Goal: Book appointment/travel/reservation

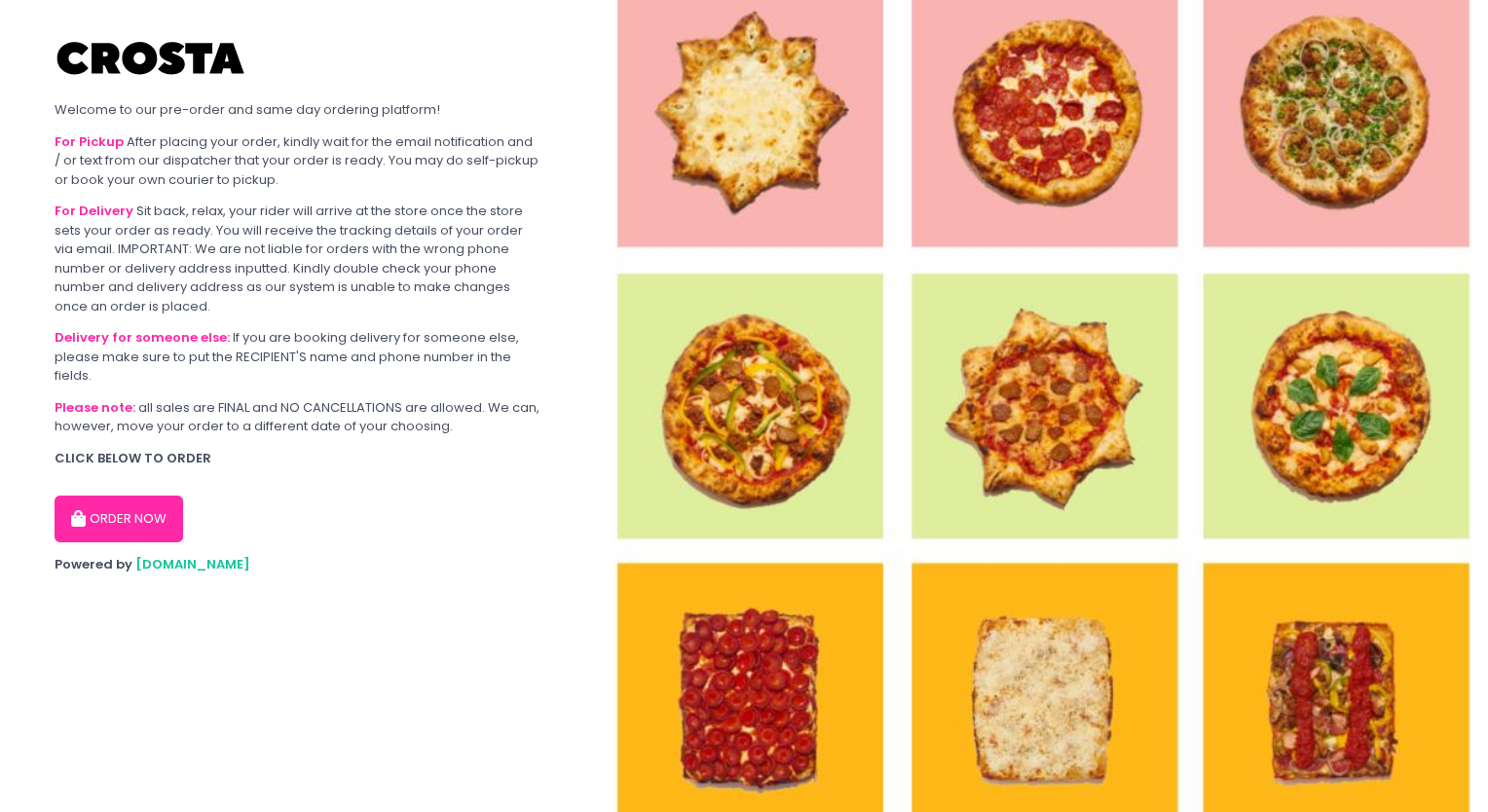
click at [142, 517] on button "ORDER NOW" at bounding box center [119, 519] width 128 height 47
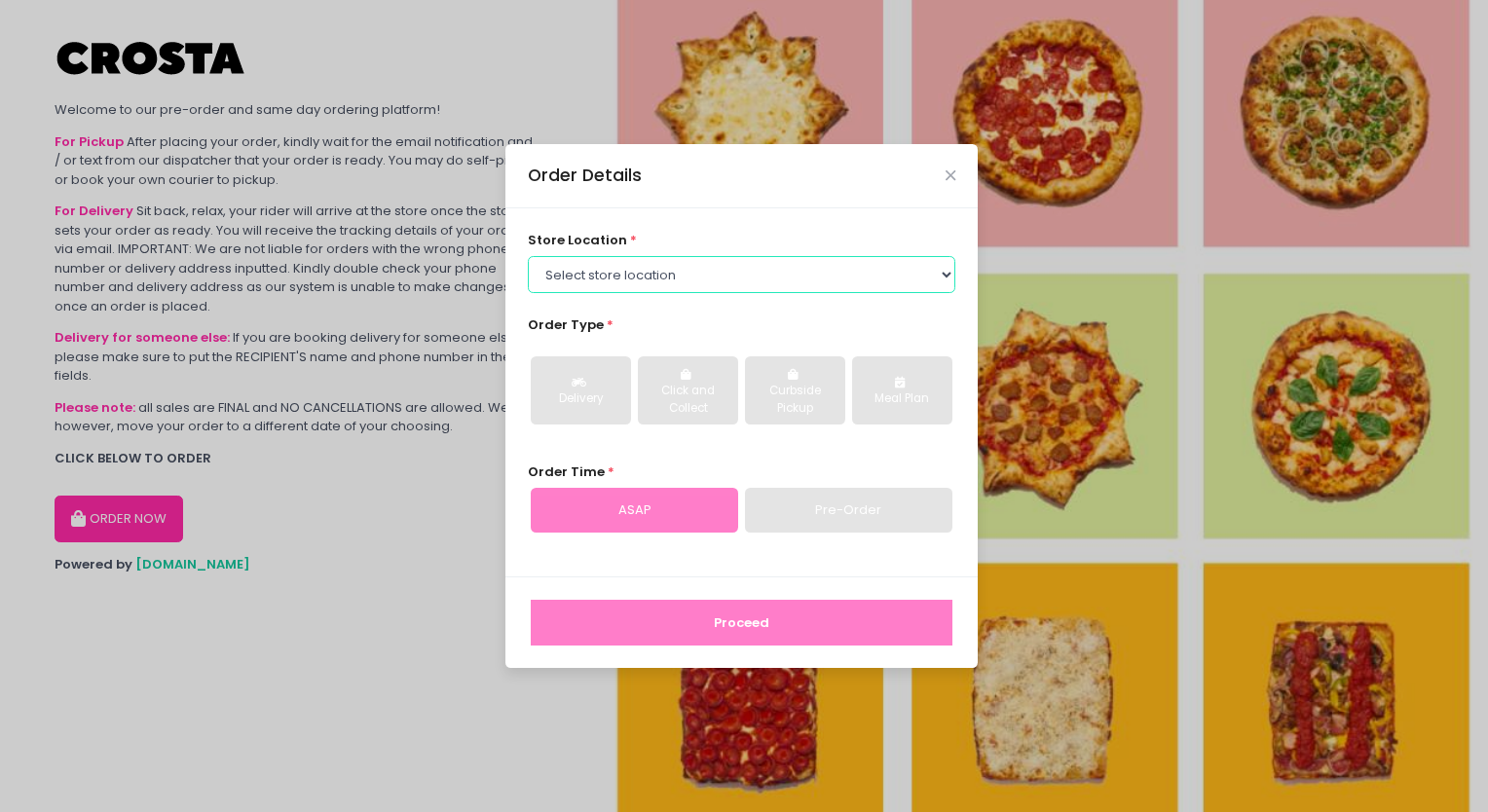
click at [747, 278] on select "Select store location [PERSON_NAME] Pizza - [PERSON_NAME] Pizza - [GEOGRAPHIC_D…" at bounding box center [742, 275] width 429 height 37
select select "5fabb2e53664a8677beaeb89"
click at [528, 256] on select "Select store location [PERSON_NAME] Pizza - [PERSON_NAME] Pizza - [GEOGRAPHIC_D…" at bounding box center [742, 275] width 429 height 37
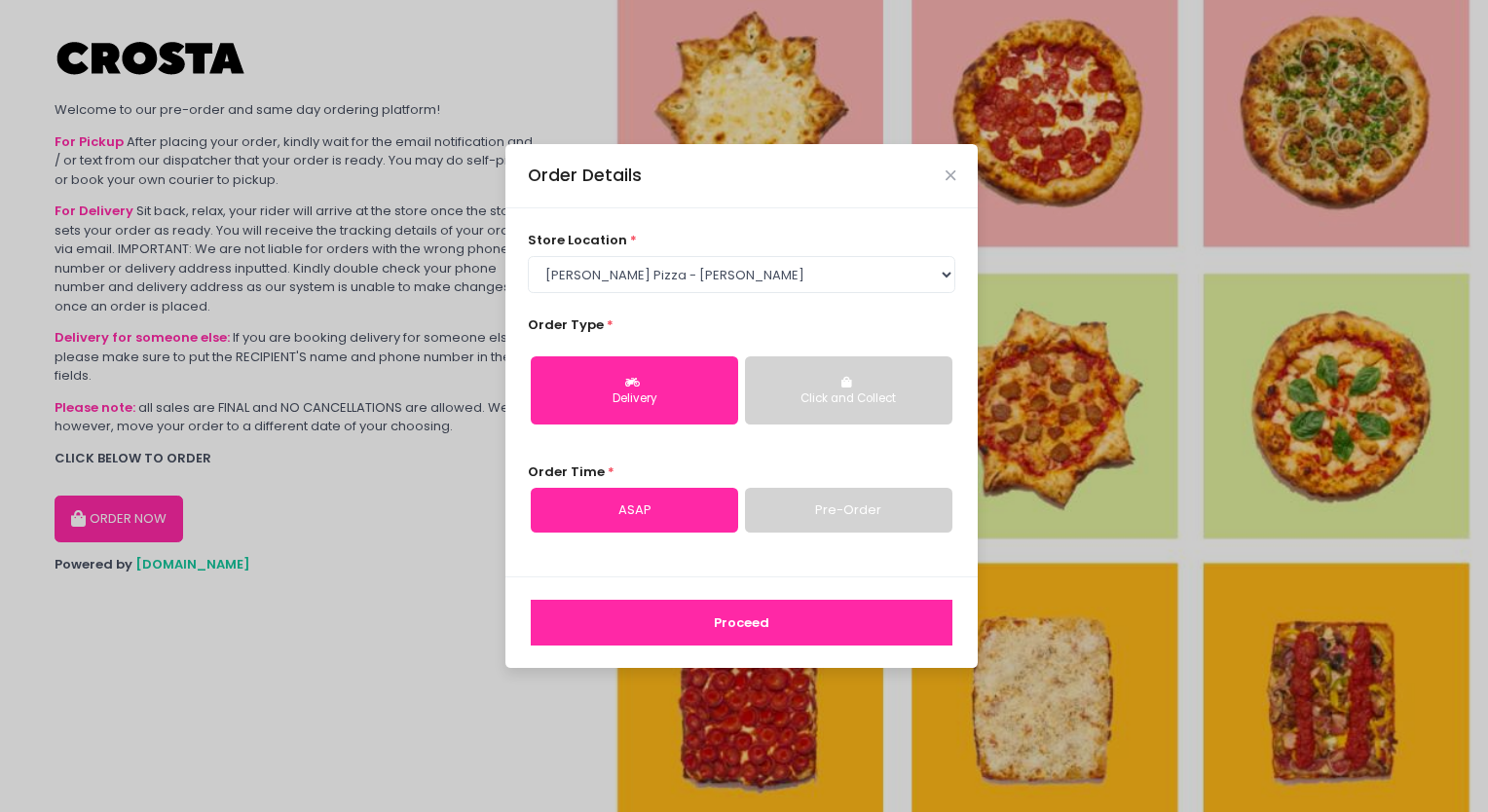
click at [847, 401] on div "Click and Collect" at bounding box center [848, 399] width 180 height 18
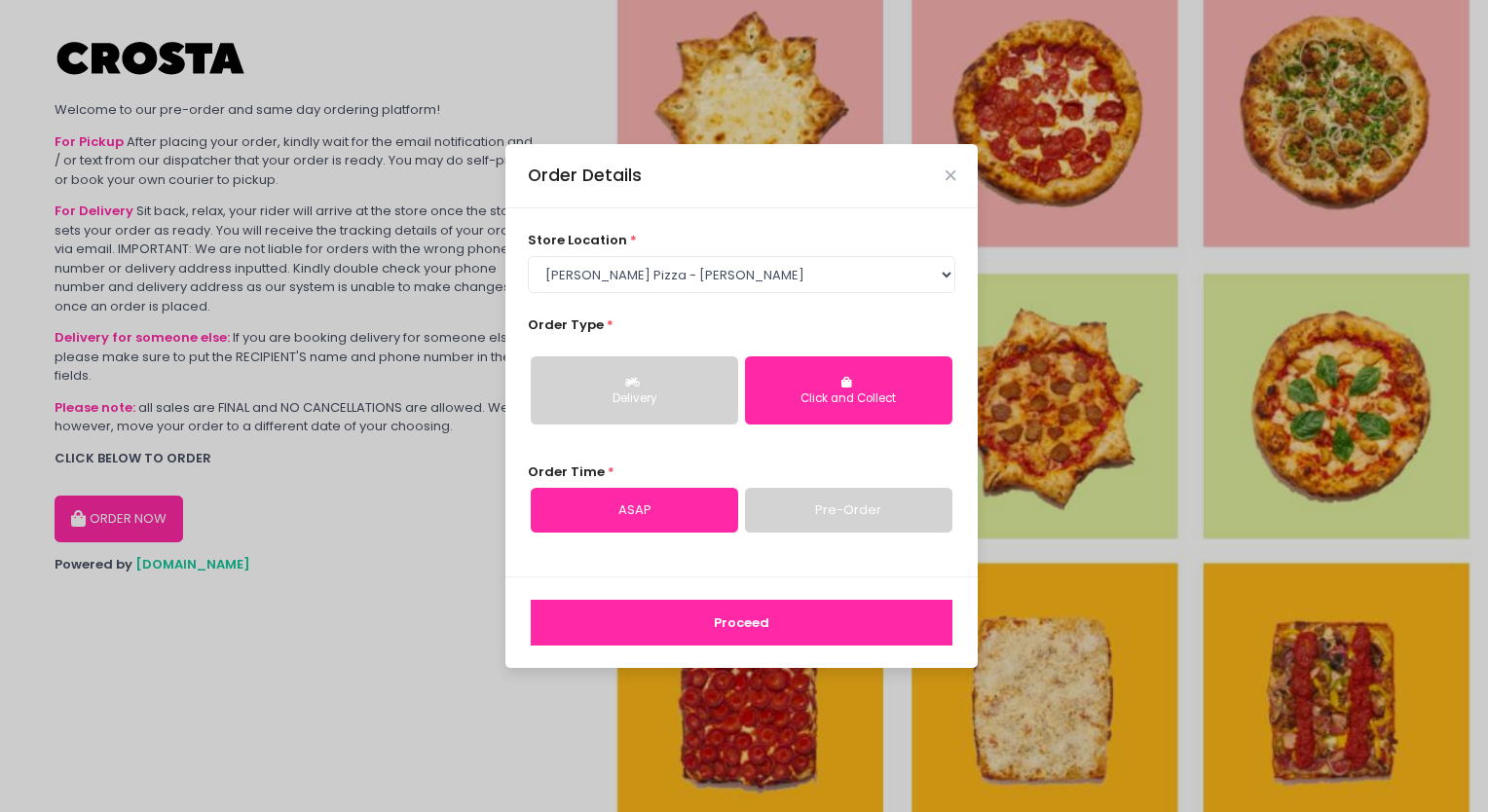
drag, startPoint x: 740, startPoint y: 621, endPoint x: 835, endPoint y: 525, distance: 135.1
click at [891, 569] on form "store location * Select store location [PERSON_NAME] Pizza - [PERSON_NAME] Pizz…" at bounding box center [741, 437] width 472 height 460
click at [829, 512] on link "Pre-Order" at bounding box center [847, 510] width 207 height 45
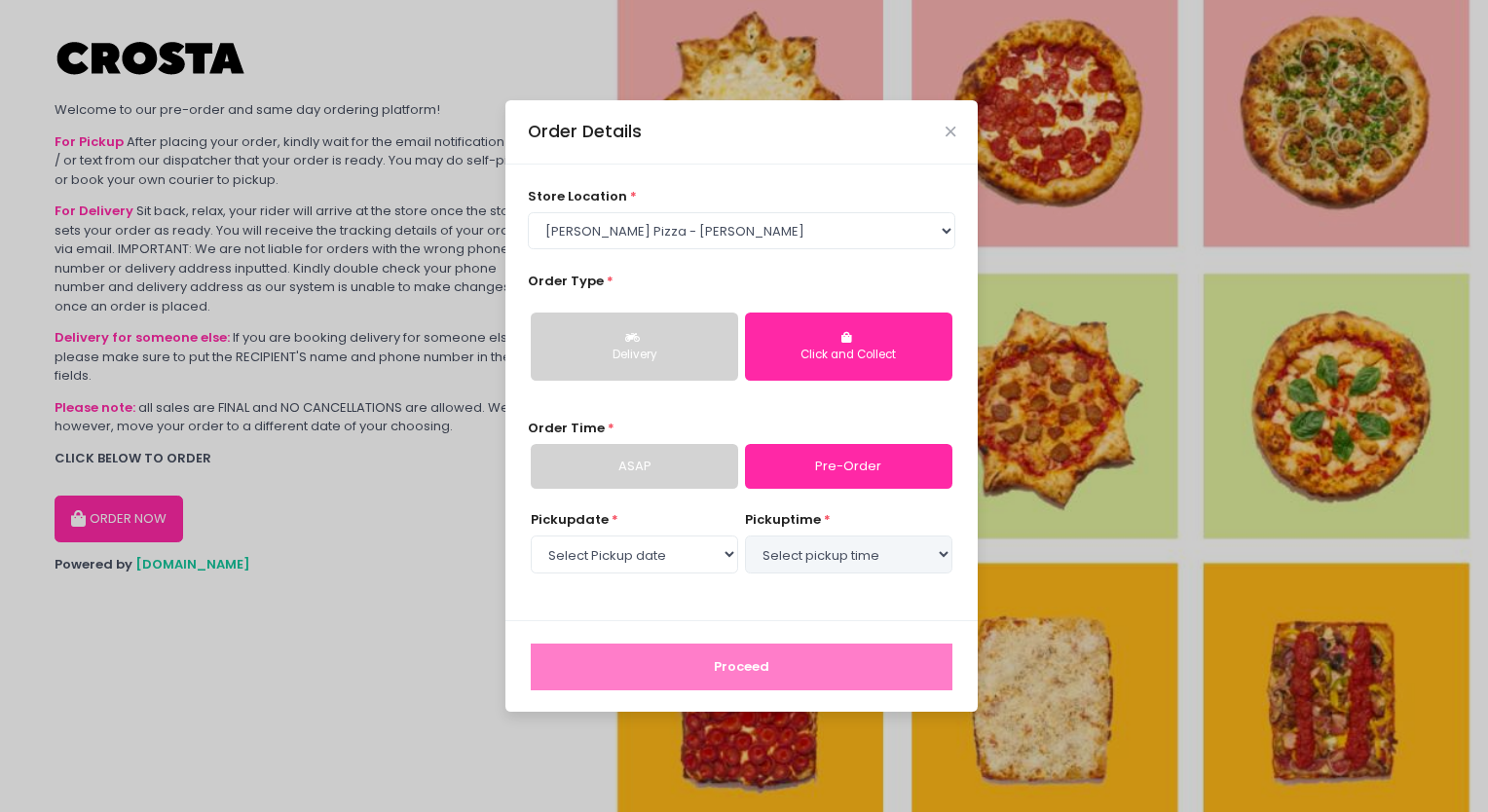
select select "[DATE]"
click at [725, 566] on select "Select Pickup date [DATE] [DATE] [DATE] [DATE] [DATE] [DATE]" at bounding box center [634, 554] width 207 height 37
click at [883, 567] on select "Select pickup time 06:00 PM - 06:30 PM 06:30 PM - 07:00 PM 07:00 PM - 07:30 PM …" at bounding box center [847, 554] width 207 height 37
select select "18:00"
click at [744, 535] on select "Select pickup time 06:00 PM - 06:30 PM 06:30 PM - 07:00 PM 07:00 PM - 07:30 PM …" at bounding box center [847, 554] width 207 height 37
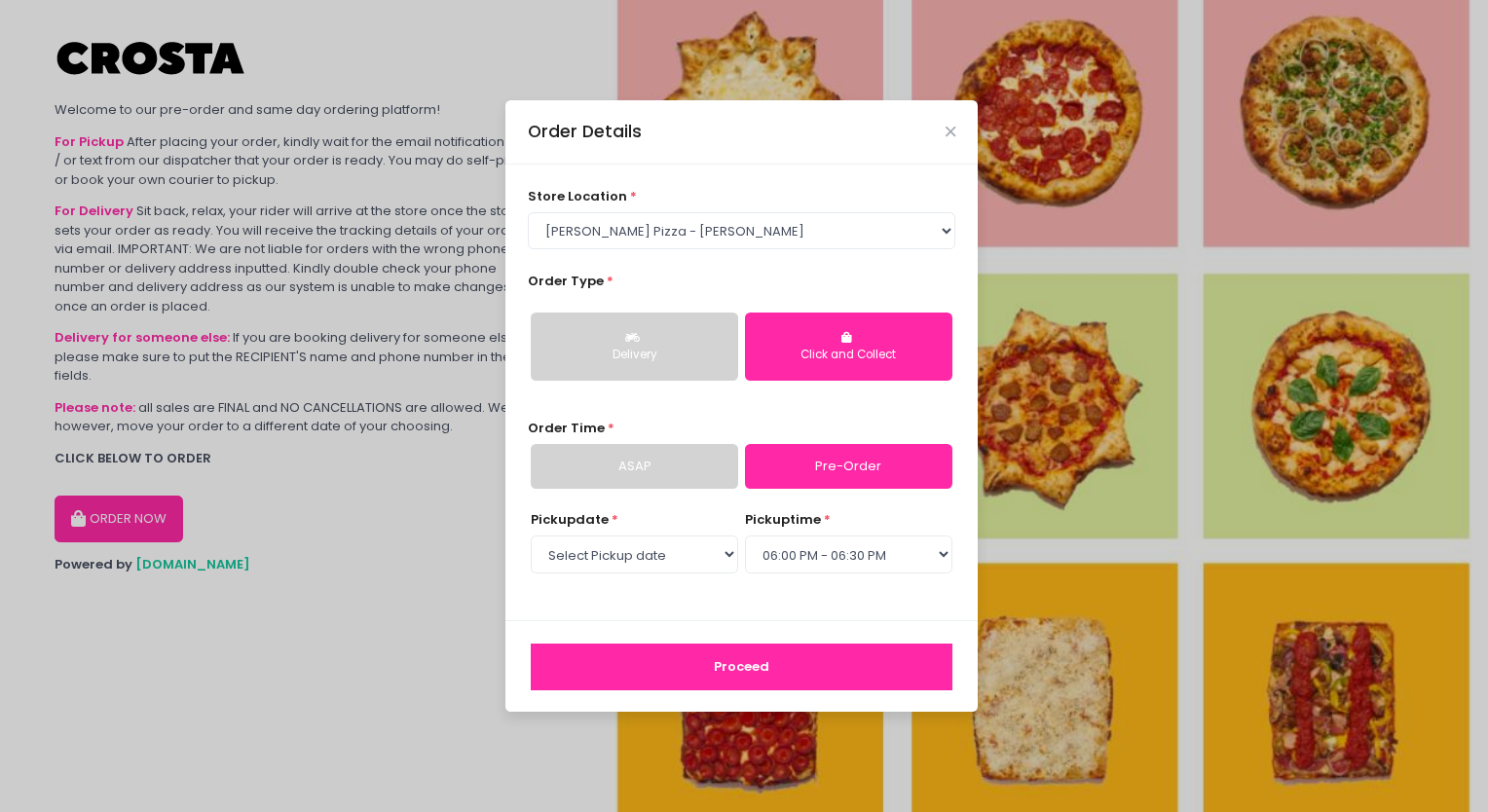
click at [761, 606] on div "store location * Select store location [PERSON_NAME] Pizza - [PERSON_NAME] Pizz…" at bounding box center [741, 393] width 472 height 457
click at [767, 666] on button "Proceed" at bounding box center [742, 667] width 422 height 47
